Goal: Information Seeking & Learning: Check status

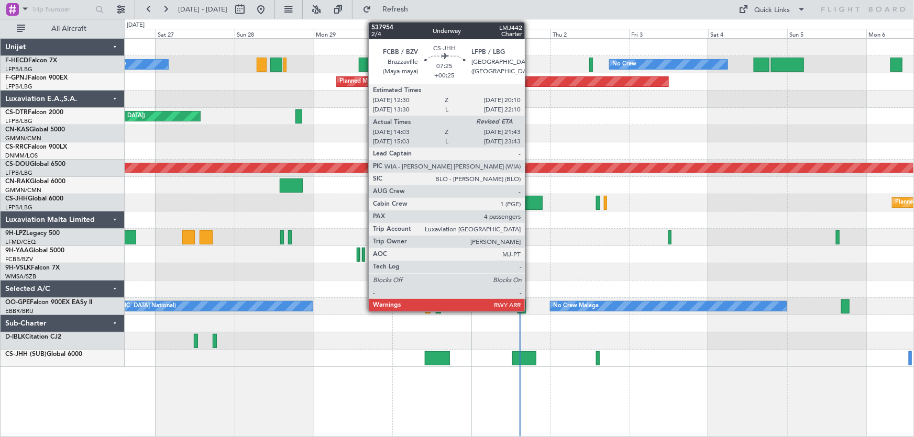
click at [529, 199] on div at bounding box center [530, 203] width 26 height 14
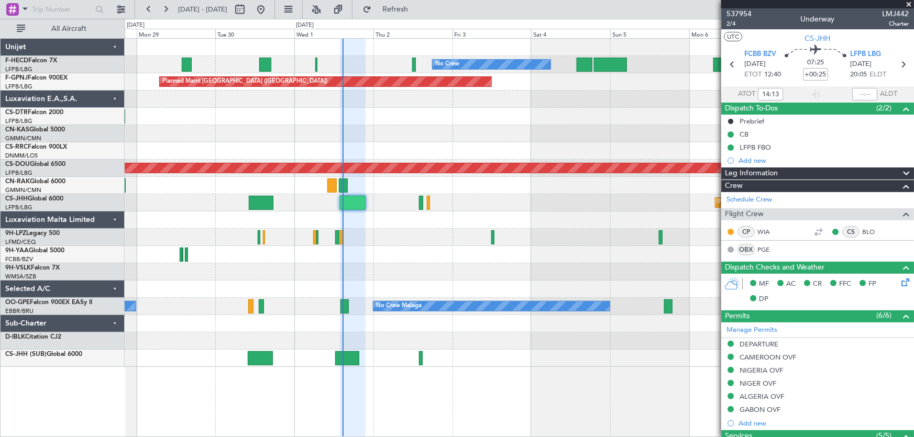
click at [382, 129] on div "No Crew No Crew No Crew Planned Maint Paris (Le Bourget) No Crew Planned Maint …" at bounding box center [519, 203] width 789 height 328
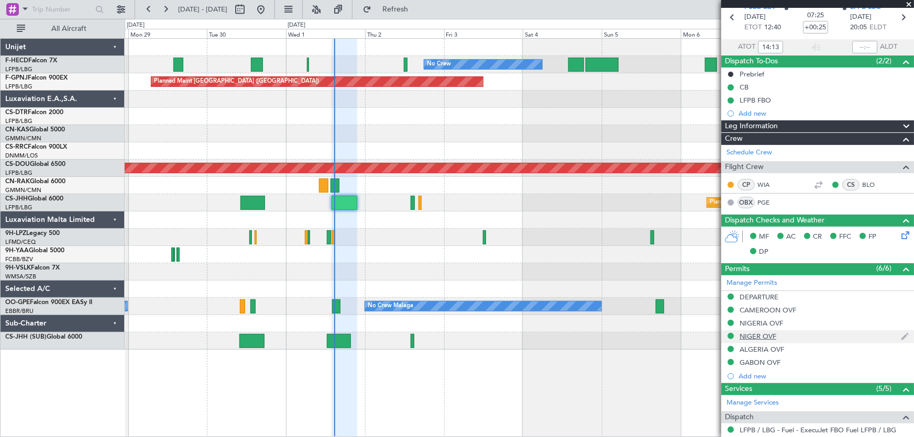
scroll to position [142, 0]
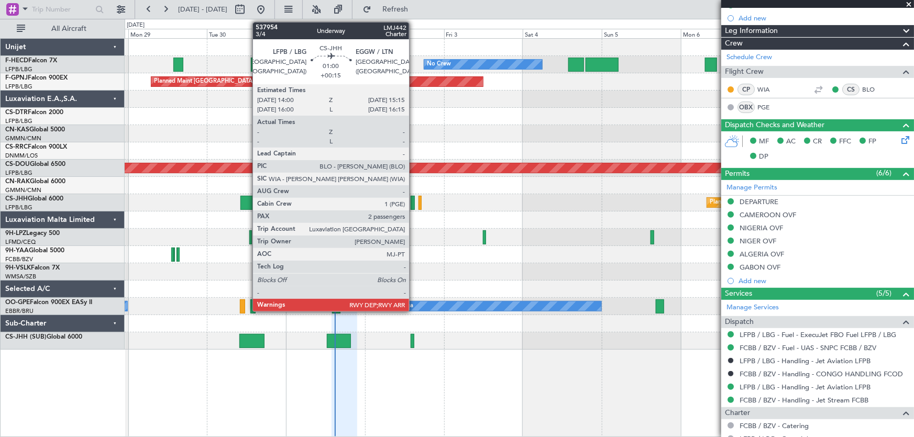
click at [414, 204] on div at bounding box center [413, 203] width 4 height 14
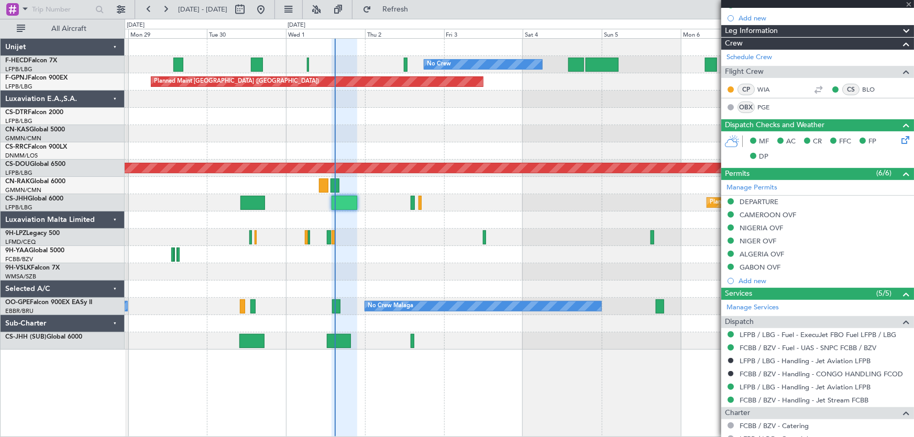
type input "+00:15"
type input "2"
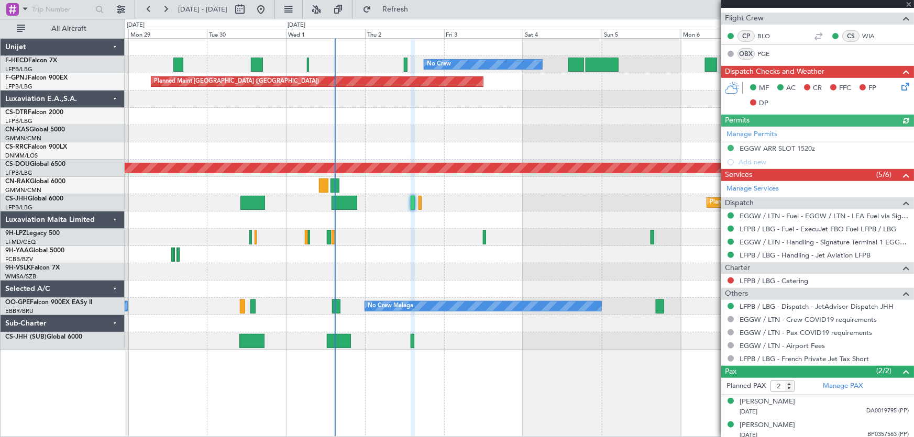
scroll to position [225, 0]
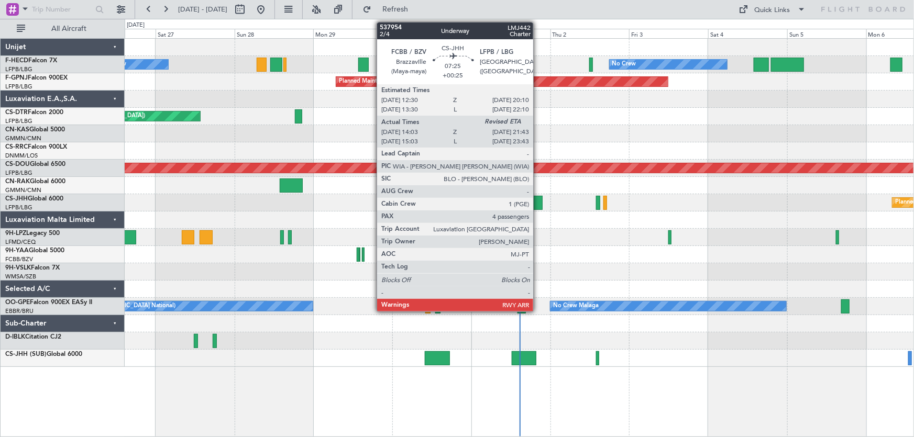
click at [538, 205] on div at bounding box center [530, 203] width 26 height 14
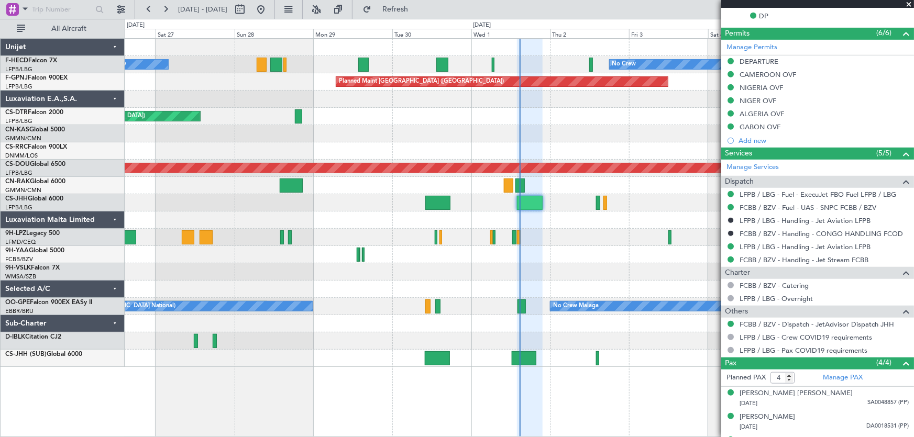
scroll to position [325, 0]
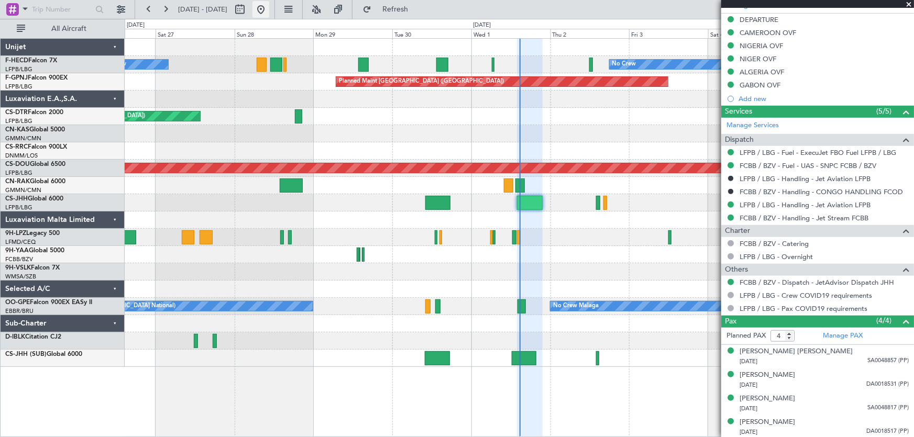
click at [269, 7] on button at bounding box center [260, 9] width 17 height 17
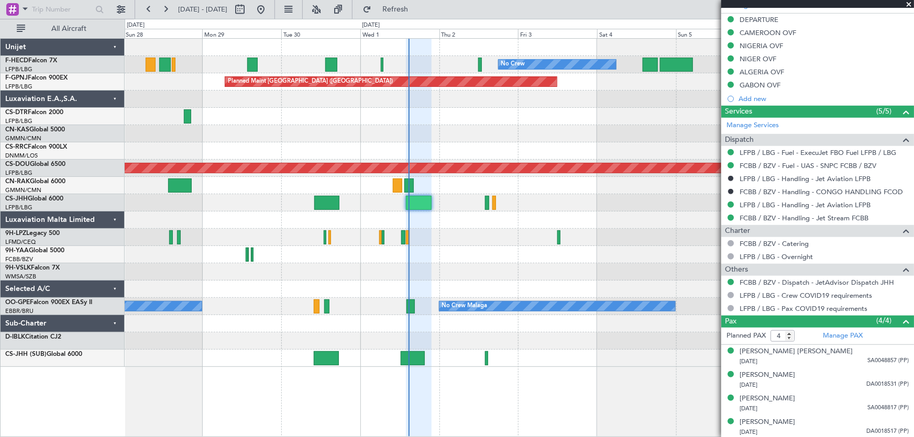
click at [416, 137] on div at bounding box center [519, 133] width 789 height 17
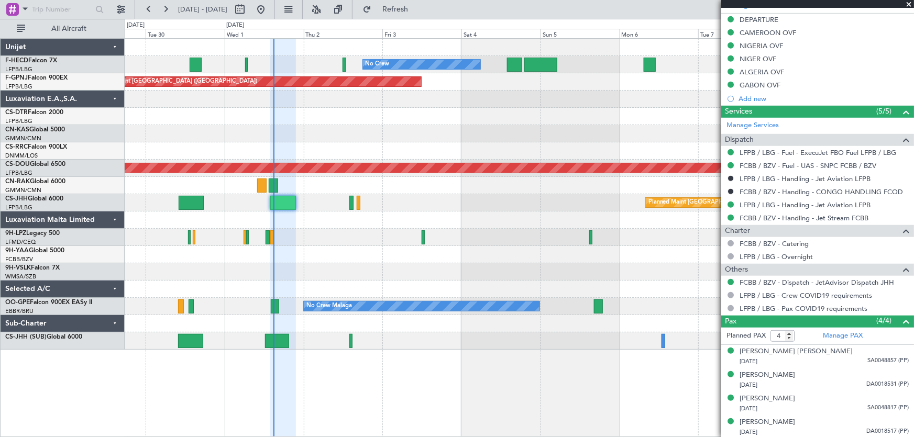
click at [519, 120] on div "No Crew No Crew Planned Maint [GEOGRAPHIC_DATA] ([GEOGRAPHIC_DATA]) No Crew [GE…" at bounding box center [519, 194] width 789 height 311
click at [208, 147] on div "No Crew No Crew Planned Maint [GEOGRAPHIC_DATA] ([GEOGRAPHIC_DATA]) No Crew [GE…" at bounding box center [519, 194] width 789 height 311
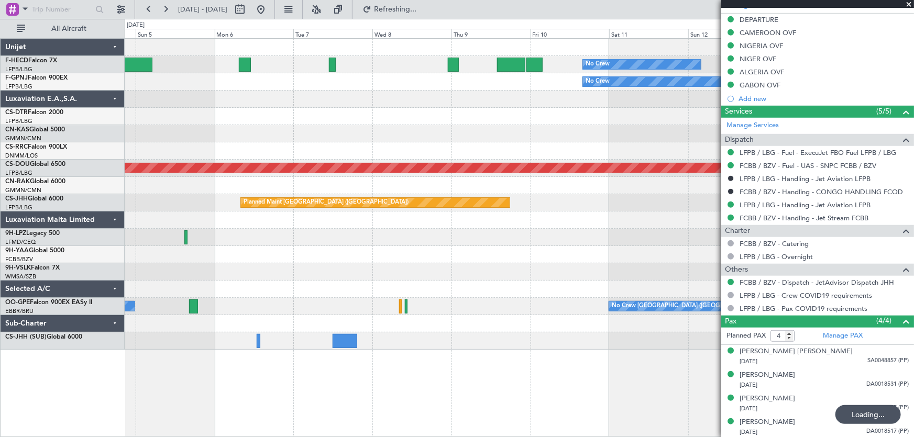
click at [244, 150] on div "No Crew Planned Maint [GEOGRAPHIC_DATA] ([GEOGRAPHIC_DATA]) No Crew No Crew Pla…" at bounding box center [519, 194] width 789 height 311
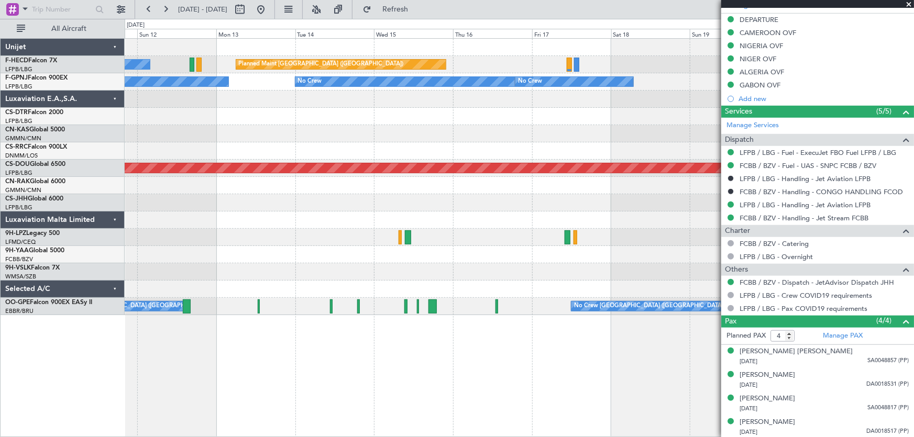
click at [281, 163] on div "Planned Maint [GEOGRAPHIC_DATA] ([GEOGRAPHIC_DATA]) No Crew No Crew No Crew No …" at bounding box center [519, 177] width 789 height 276
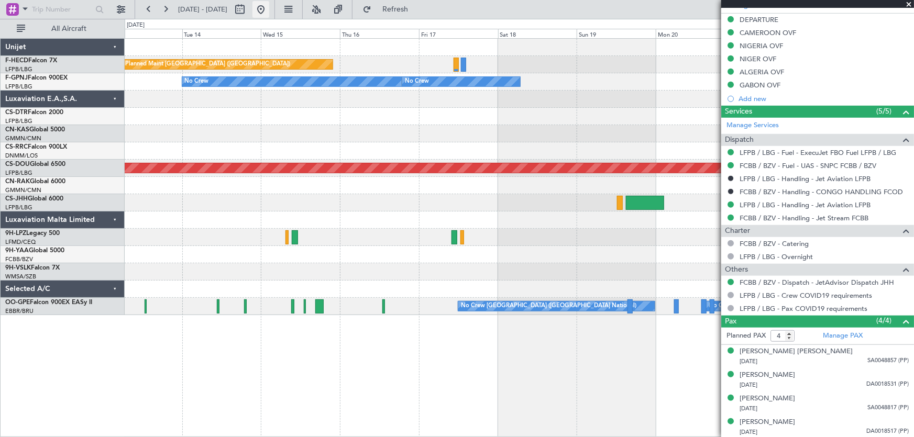
click at [269, 9] on button at bounding box center [260, 9] width 17 height 17
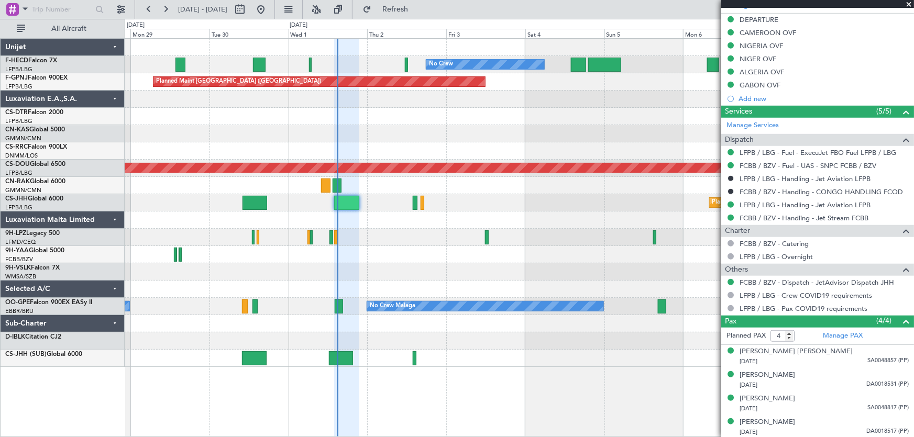
click at [430, 115] on div "No Crew No Crew No Crew Planned Maint [GEOGRAPHIC_DATA] ([GEOGRAPHIC_DATA]) No …" at bounding box center [519, 203] width 789 height 328
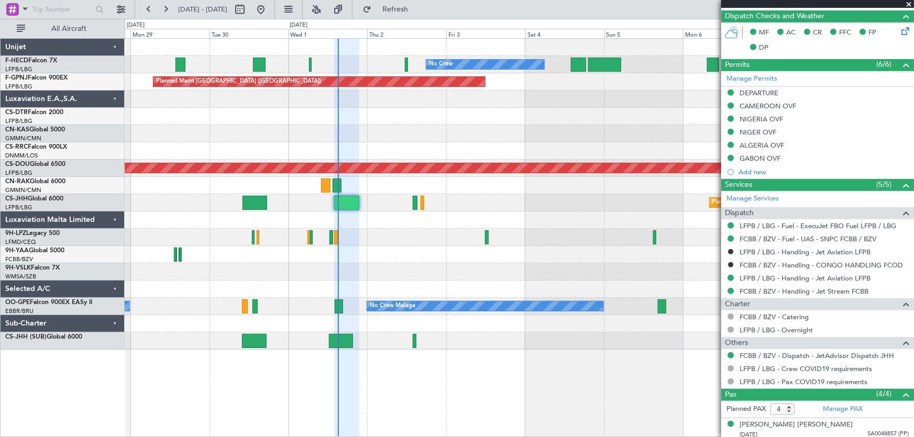
scroll to position [230, 0]
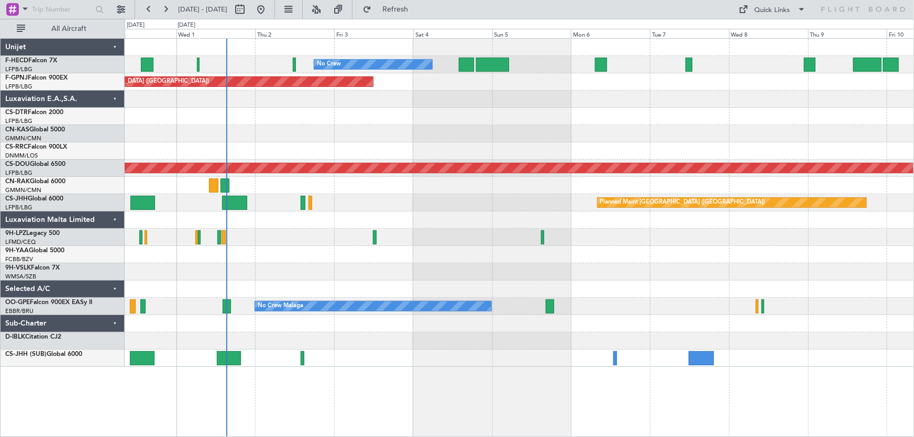
click at [430, 145] on div "No Crew No Crew Planned Maint [GEOGRAPHIC_DATA] ([GEOGRAPHIC_DATA]) No Crew Pla…" at bounding box center [519, 203] width 789 height 328
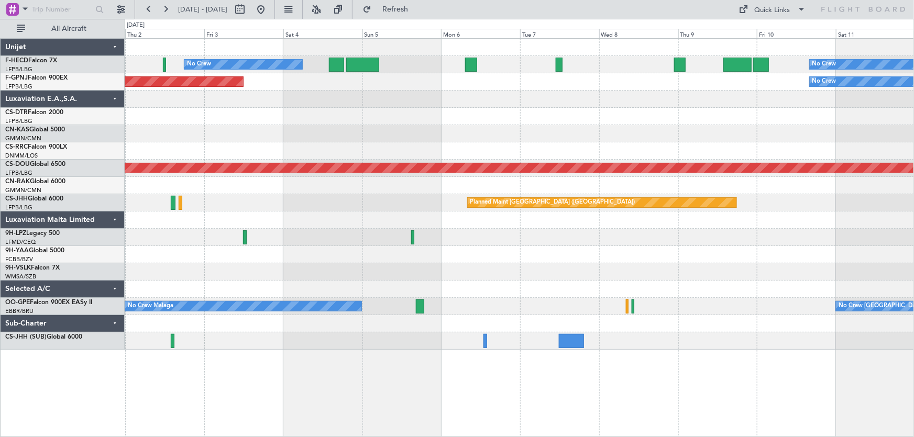
click at [207, 152] on div "No Crew No Crew Planned Maint [GEOGRAPHIC_DATA] ([GEOGRAPHIC_DATA]) Planned Mai…" at bounding box center [519, 194] width 789 height 311
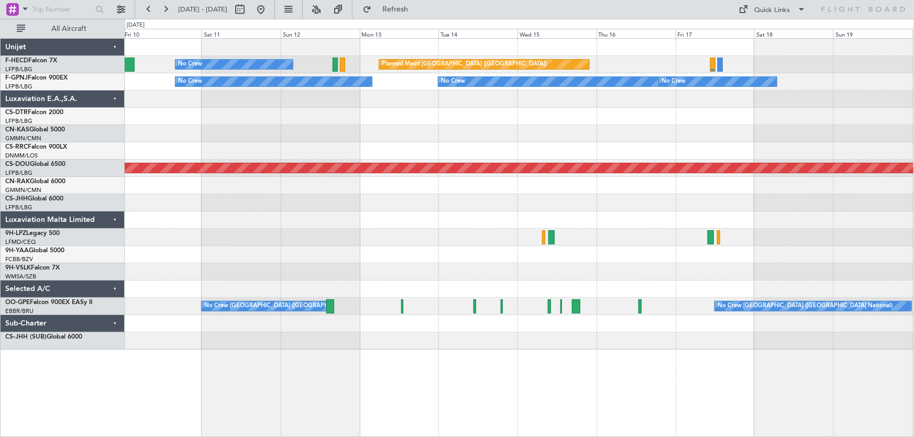
click at [327, 135] on div "No Crew Planned Maint [GEOGRAPHIC_DATA] ([GEOGRAPHIC_DATA]) No Crew No Crew No …" at bounding box center [519, 194] width 789 height 311
click at [369, 123] on div at bounding box center [519, 116] width 789 height 17
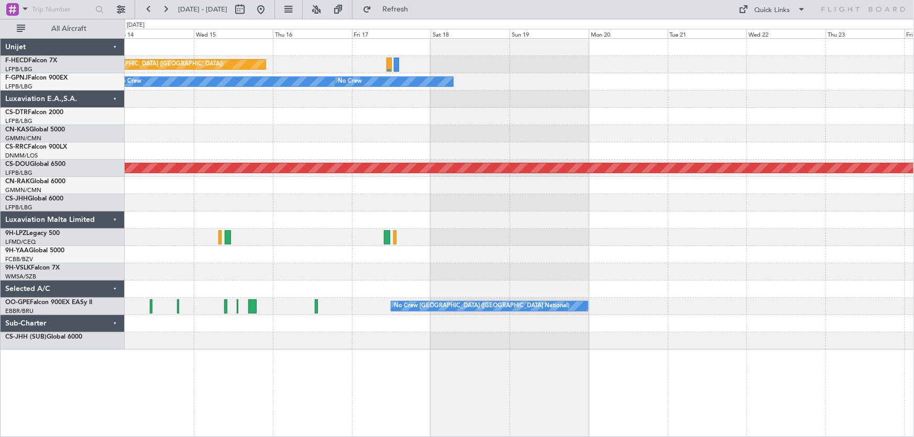
click at [488, 130] on div "Planned Maint [GEOGRAPHIC_DATA] ([GEOGRAPHIC_DATA]) No Crew No Crew No Crew No …" at bounding box center [519, 194] width 789 height 311
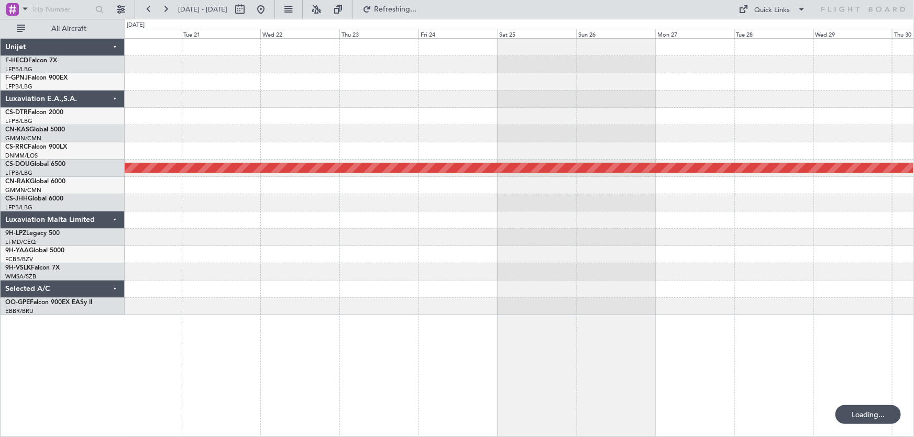
click at [373, 155] on div "No Crew Planned Maint [GEOGRAPHIC_DATA] ([GEOGRAPHIC_DATA]) No Crew [GEOGRAPHIC…" at bounding box center [519, 177] width 789 height 276
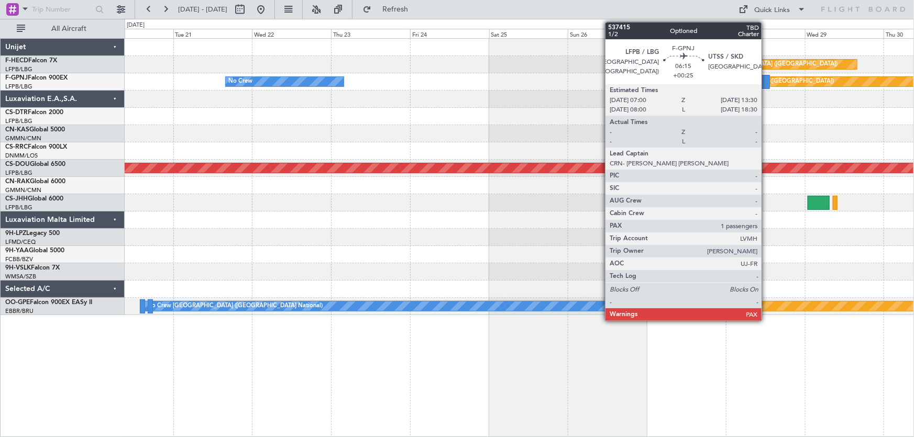
click at [766, 84] on div at bounding box center [758, 82] width 21 height 14
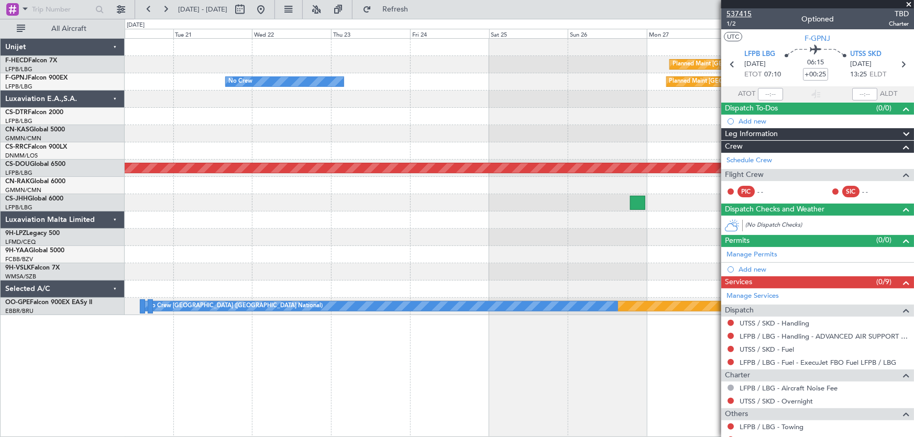
click at [741, 14] on span "537415" at bounding box center [738, 13] width 25 height 11
click at [417, 10] on span "Refresh" at bounding box center [395, 9] width 44 height 7
click at [269, 12] on button at bounding box center [260, 9] width 17 height 17
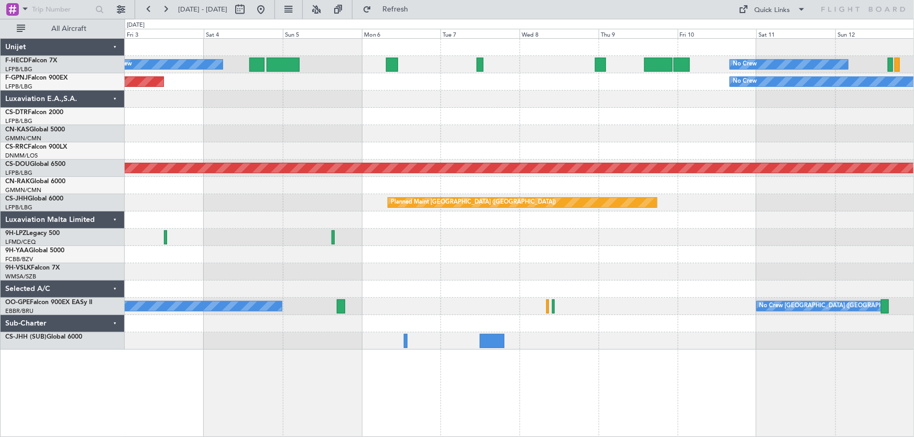
click at [271, 90] on div "No Crew Planned Maint Paris (Le Bourget) No Crew" at bounding box center [519, 81] width 789 height 17
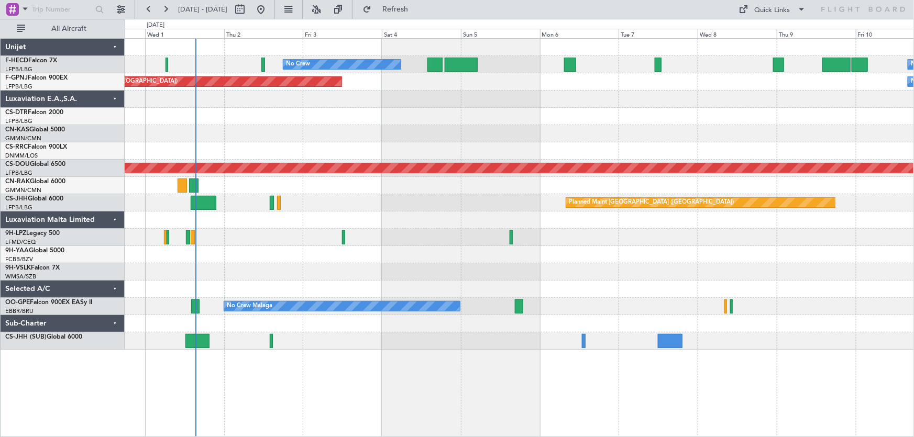
click at [425, 102] on div at bounding box center [519, 99] width 789 height 17
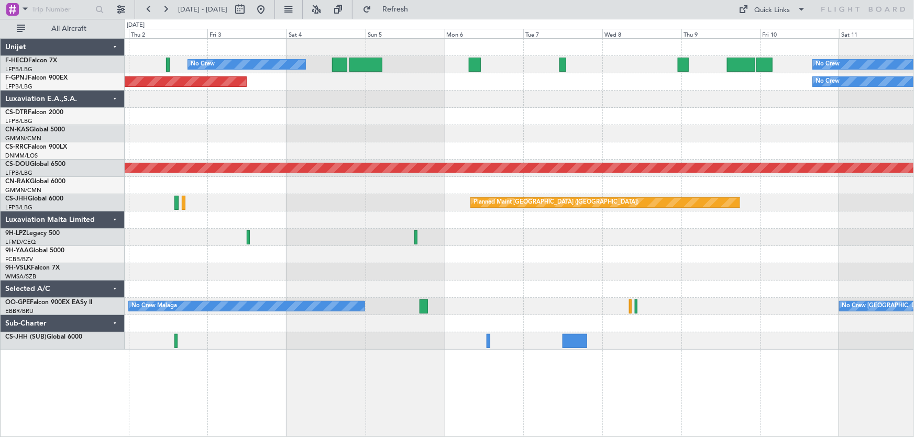
click at [287, 93] on div "No Crew No Crew Planned Maint Paris (Le Bourget) No Crew Planned Maint Paris (L…" at bounding box center [519, 194] width 789 height 311
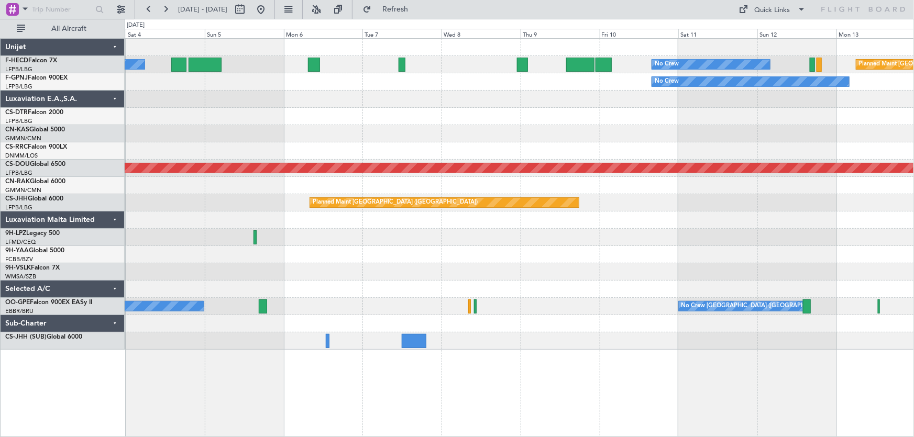
click at [260, 108] on div "No Crew No Crew Planned Maint Paris (Le Bourget) No Crew No Crew Planned Maint …" at bounding box center [519, 194] width 789 height 311
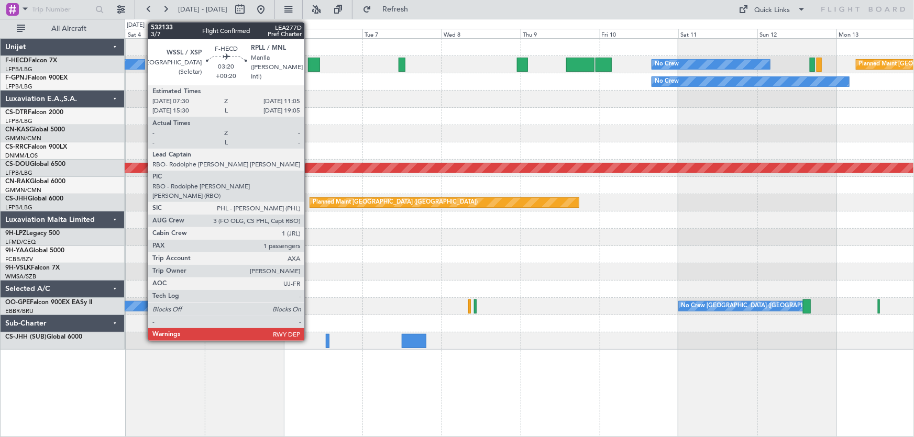
click at [309, 67] on div at bounding box center [314, 65] width 12 height 14
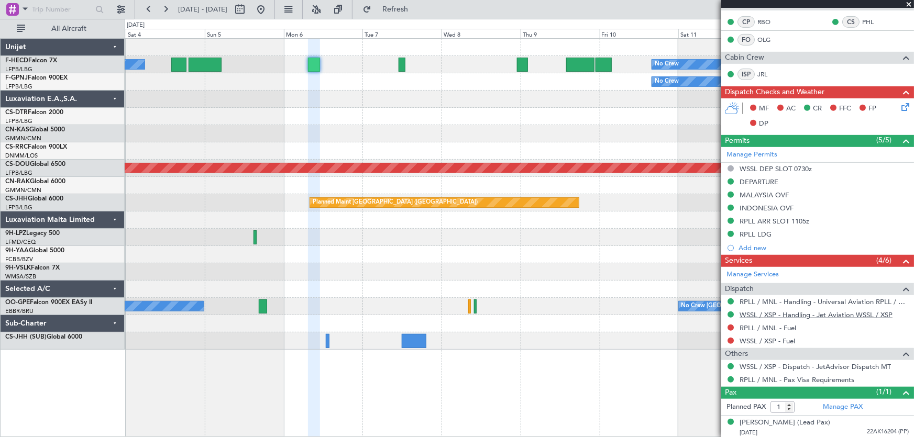
scroll to position [237, 0]
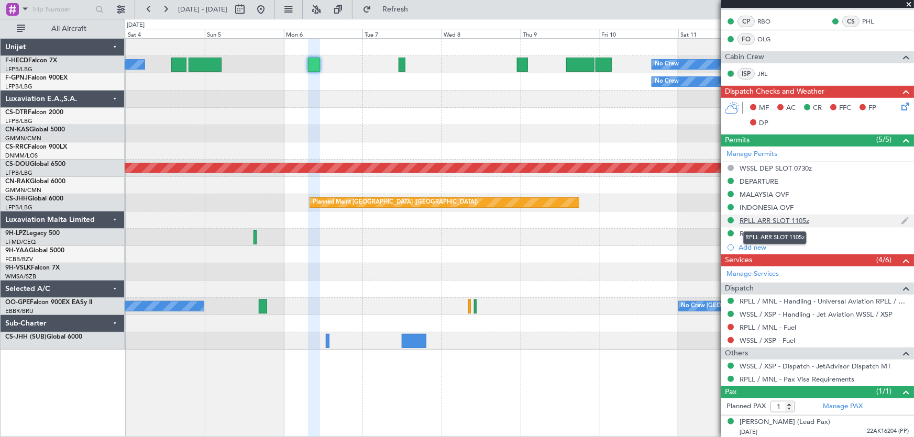
click at [792, 219] on div "RPLL ARR SLOT 1105z" at bounding box center [774, 220] width 70 height 9
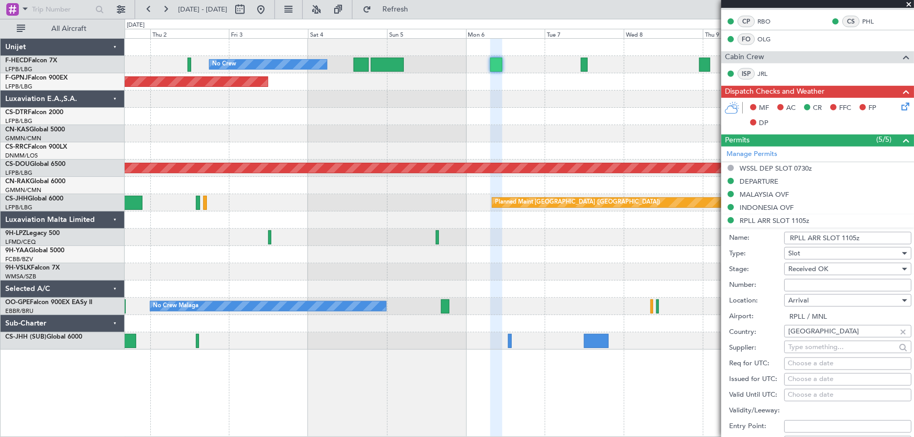
click at [408, 128] on div "No Crew No Crew Planned Maint Paris (Le Bourget) No Crew Planned Maint Paris (L…" at bounding box center [519, 194] width 789 height 311
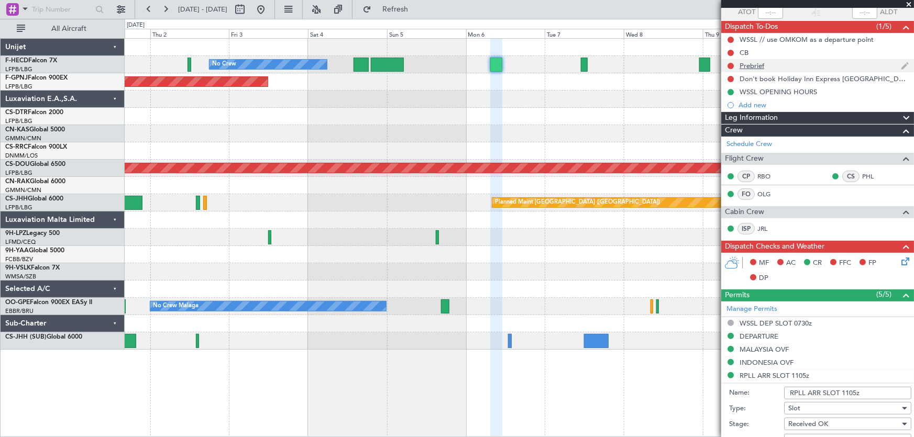
scroll to position [47, 0]
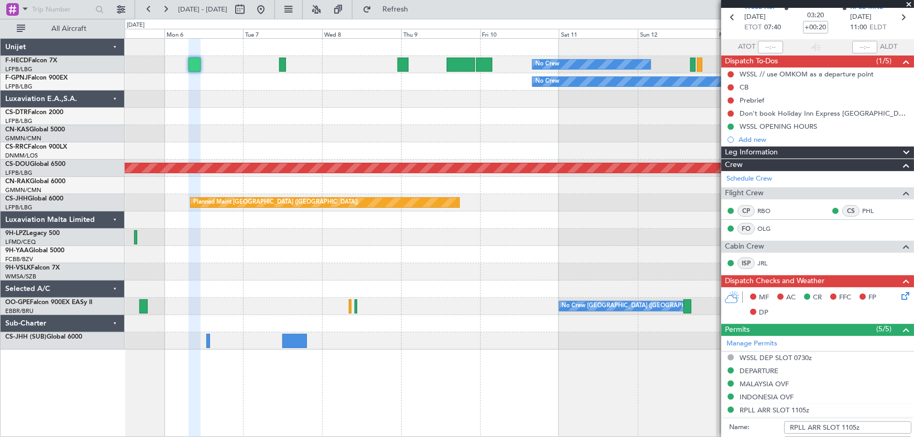
click at [356, 125] on div at bounding box center [519, 133] width 789 height 17
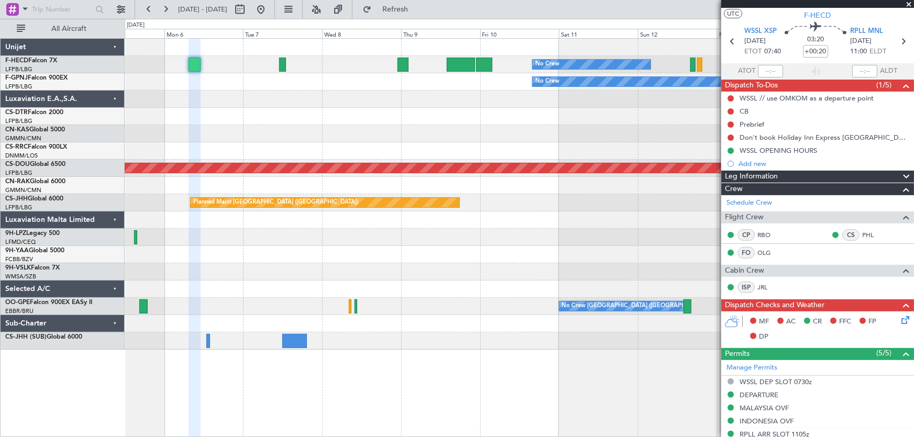
scroll to position [0, 0]
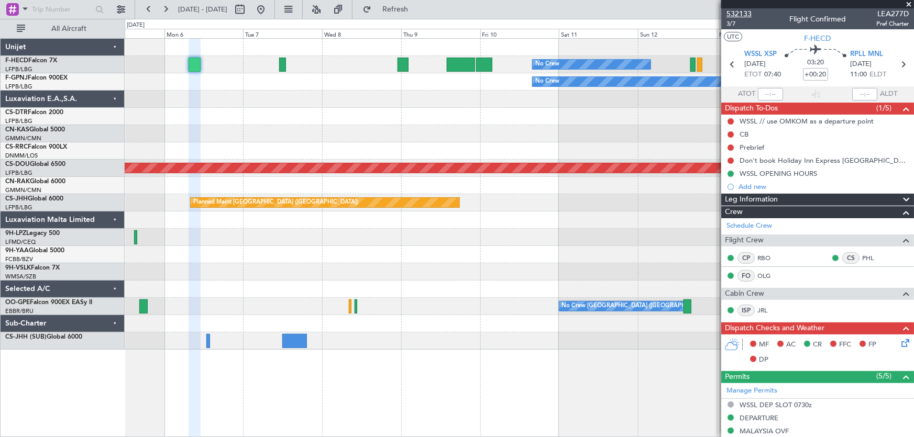
click at [726, 10] on span "532133" at bounding box center [738, 13] width 25 height 11
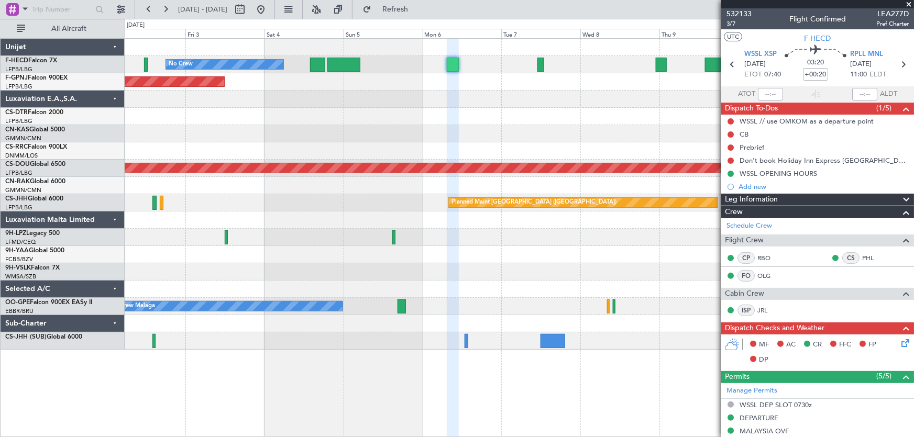
click at [475, 86] on div "No Crew No Crew Planned Maint Paris (Le Bourget) No Crew Planned Maint Paris (L…" at bounding box center [519, 194] width 789 height 311
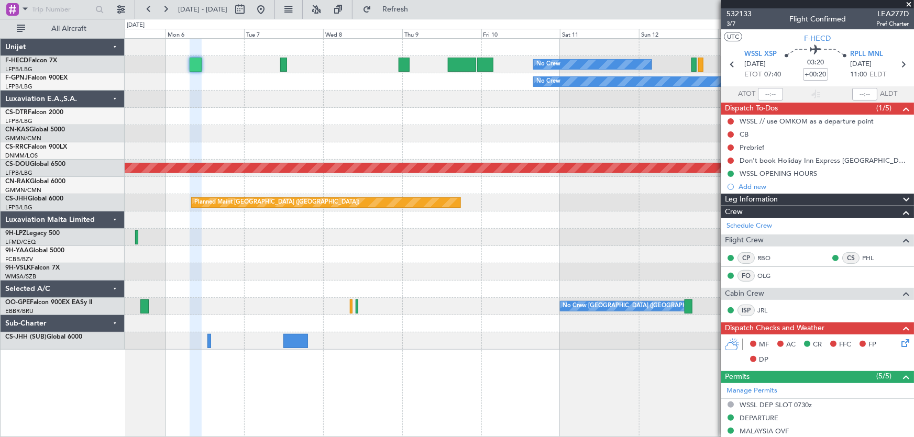
click at [305, 128] on div "No Crew Planned Maint Paris (Le Bourget) No Crew No Crew No Crew No Crew Planne…" at bounding box center [519, 194] width 789 height 311
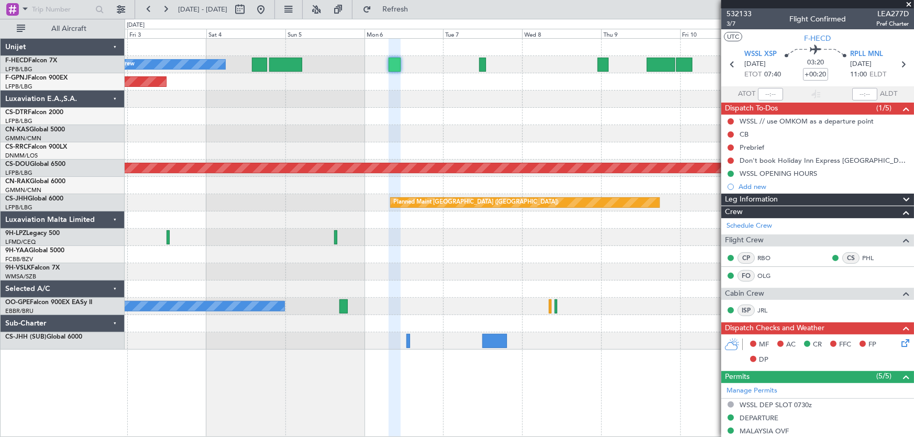
click at [426, 130] on div at bounding box center [519, 133] width 789 height 17
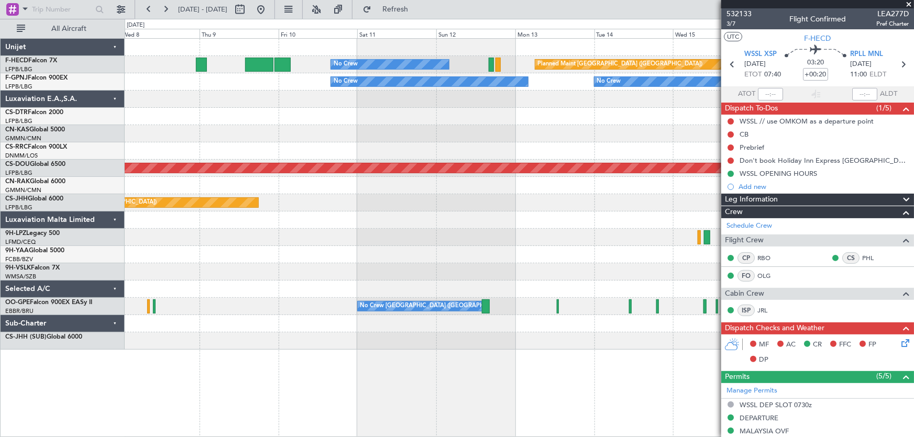
click at [208, 132] on div "No Crew Planned Maint Paris (Le Bourget) No Crew No Crew No Crew Planned Maint …" at bounding box center [519, 194] width 789 height 311
click at [263, 163] on div "No Crew Planned Maint Paris (Le Bourget) No Crew No Crew No Crew Planned Maint …" at bounding box center [519, 194] width 789 height 311
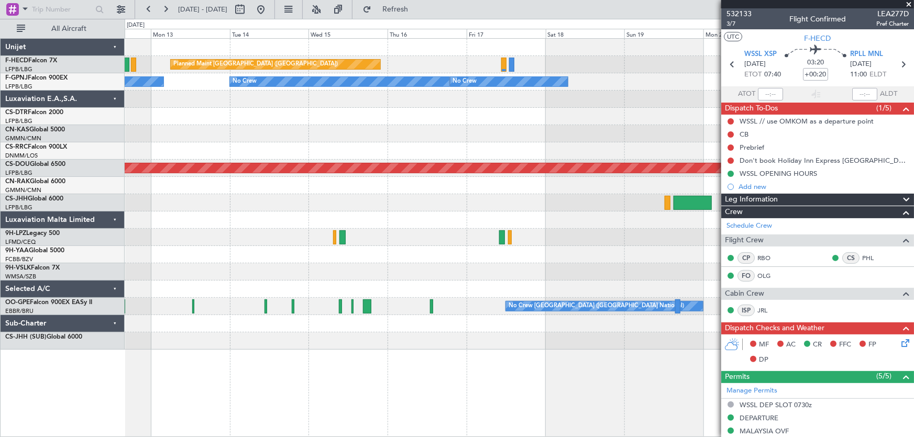
click at [339, 151] on div at bounding box center [519, 150] width 789 height 17
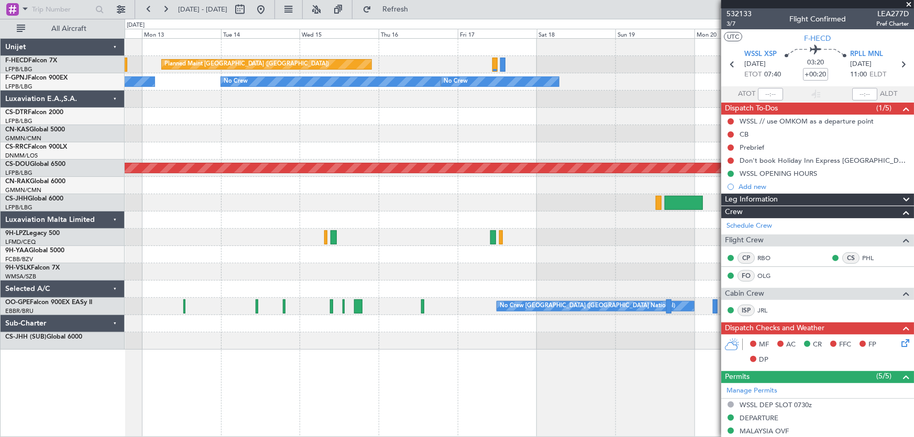
click at [272, 134] on div "Planned Maint Paris (Le Bourget) No Crew No Crew No Crew No Crew No Crew Planne…" at bounding box center [519, 194] width 789 height 311
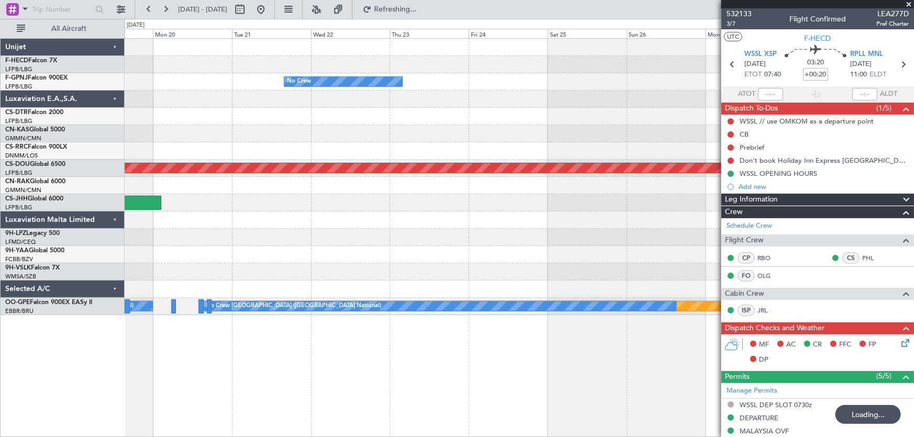
click at [223, 160] on div "Planned Maint Paris (Le Bourget) No Crew Planned Maint Paris (Le Bourget) No Cr…" at bounding box center [519, 177] width 789 height 276
click at [250, 145] on div "Planned Maint Paris (Le Bourget) No Crew Planned Maint Paris (Le Bourget) No Cr…" at bounding box center [519, 177] width 789 height 276
